Goal: Navigation & Orientation: Understand site structure

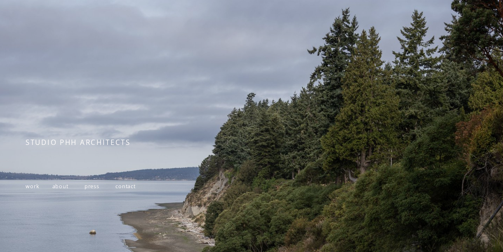
click at [33, 190] on span "work" at bounding box center [33, 186] width 14 height 7
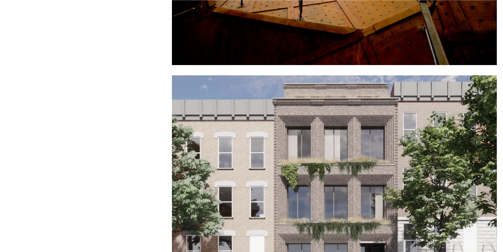
scroll to position [2480, 0]
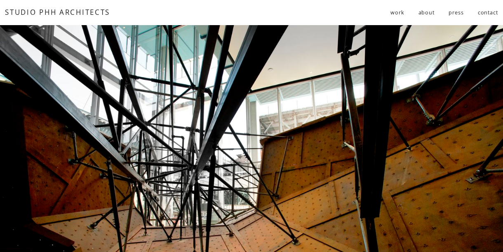
click at [422, 11] on link "about" at bounding box center [426, 12] width 16 height 14
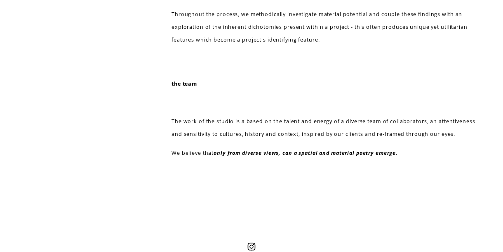
scroll to position [428, 0]
